Goal: Unclear

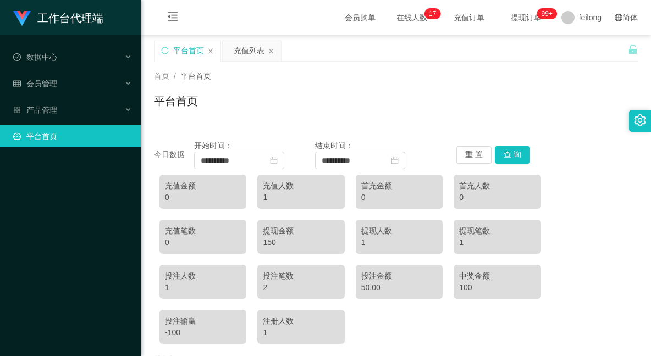
click at [559, 343] on div "充值金额 0 充值人数 1 首充金额 0 首充人数 0 充值笔数 0 提现金额 150 提现人数 1 提现笔数 1 投注人数 1 投注笔数 2 投注金额 50…" at bounding box center [396, 259] width 484 height 180
